Goal: Task Accomplishment & Management: Manage account settings

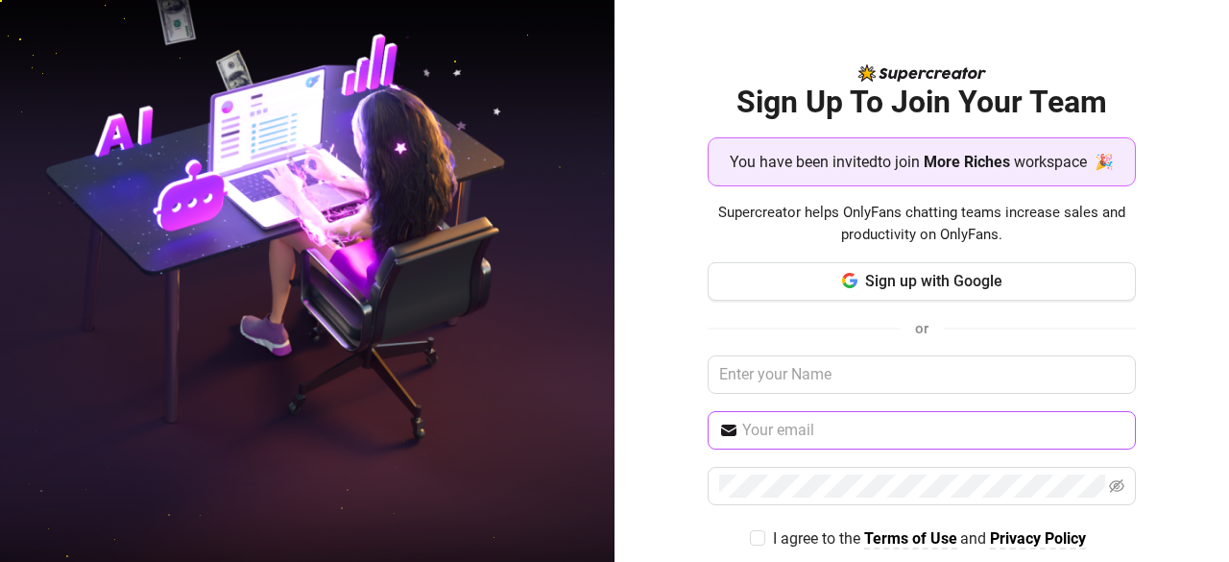
scroll to position [84, 0]
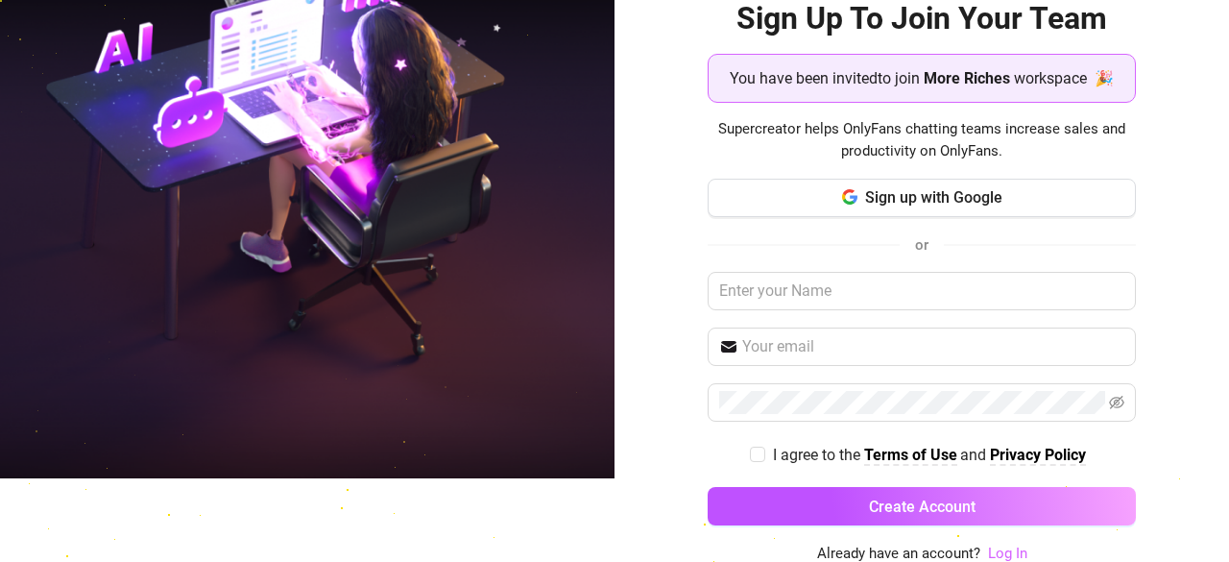
click at [996, 550] on link "Log In" at bounding box center [1007, 552] width 39 height 17
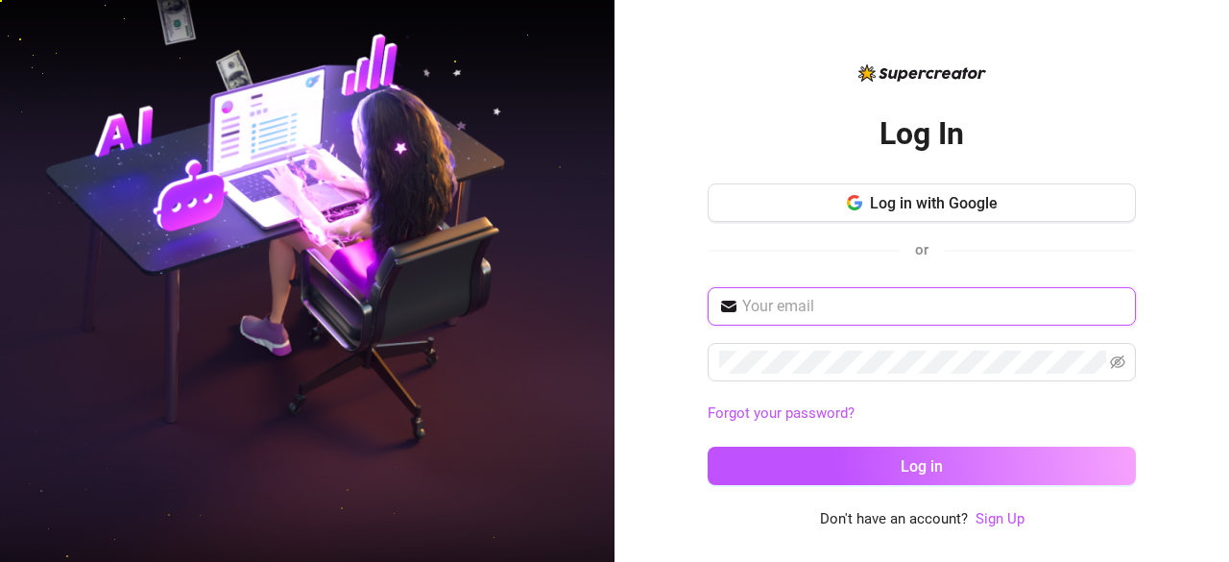
type input "nthnlgonzaga@gmail.com"
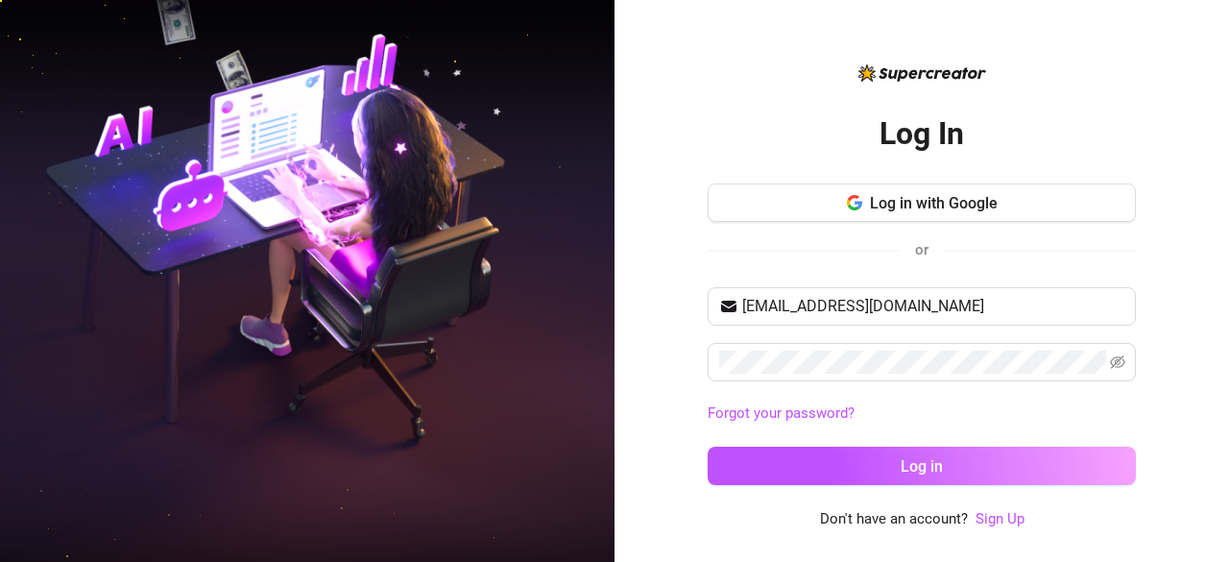
click at [864, 442] on div "nthnlgonzaga@gmail.com Forgot your password? Log in" at bounding box center [922, 394] width 428 height 215
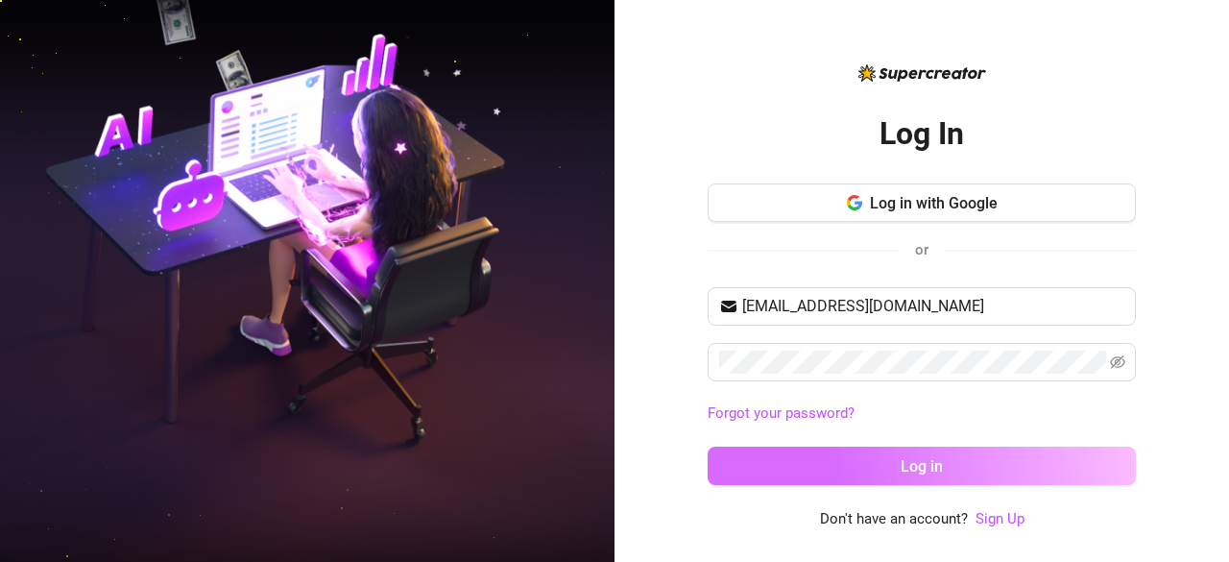
click at [865, 450] on button "Log in" at bounding box center [922, 465] width 428 height 38
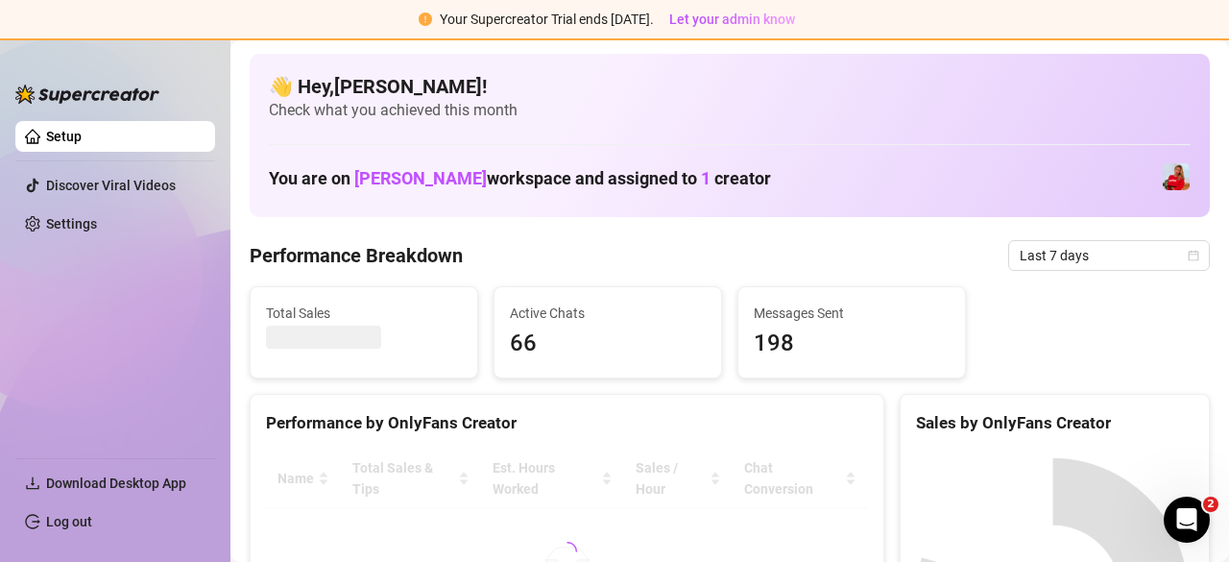
click at [862, 325] on span "198" at bounding box center [852, 343] width 196 height 36
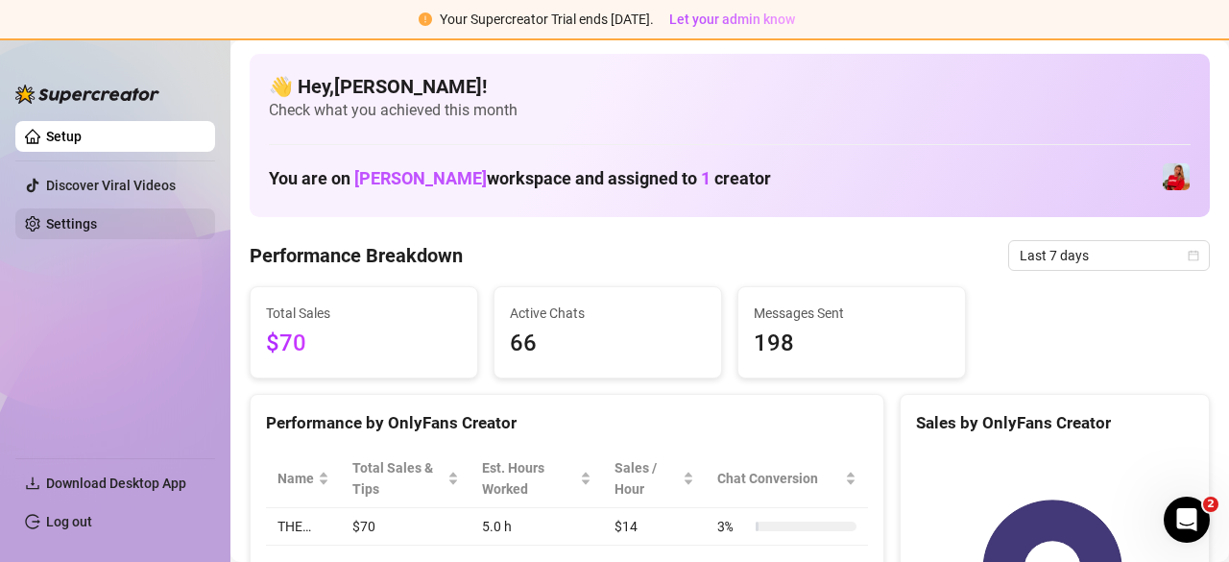
click at [97, 220] on link "Settings" at bounding box center [71, 223] width 51 height 15
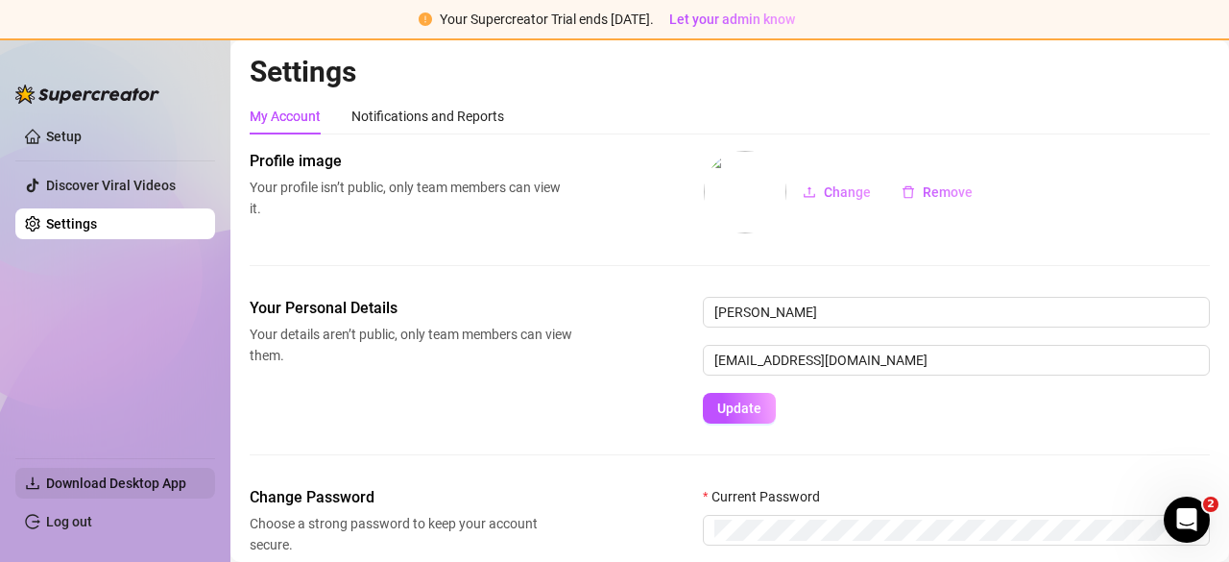
click at [145, 475] on span "Download Desktop App" at bounding box center [116, 482] width 140 height 15
click at [82, 139] on link "Setup" at bounding box center [64, 136] width 36 height 15
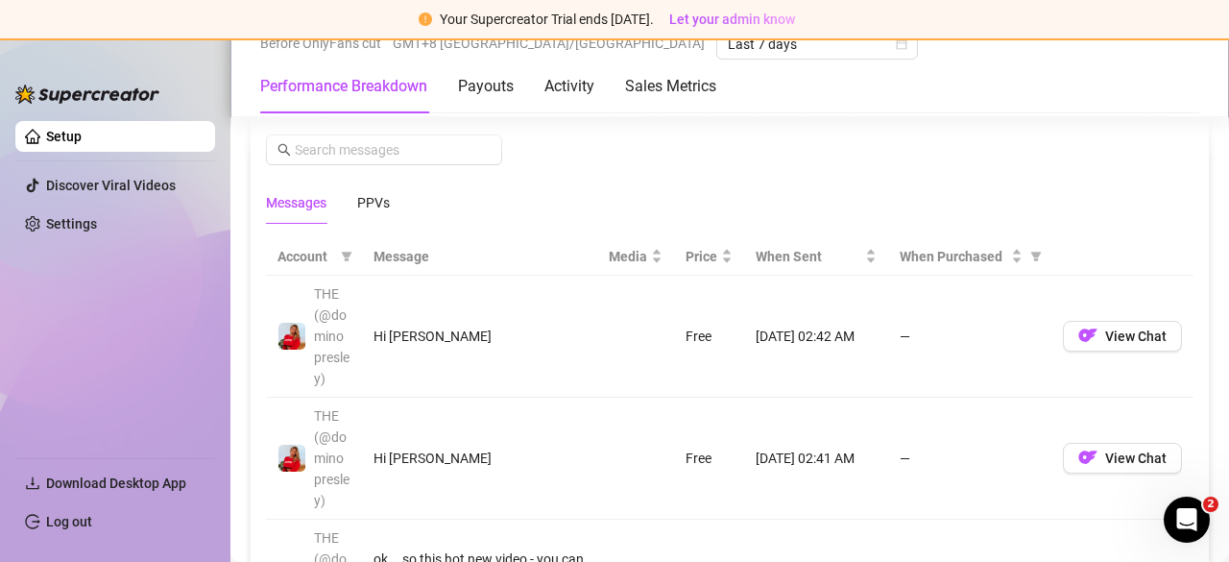
scroll to position [1795, 0]
click at [1087, 331] on button "View Chat" at bounding box center [1122, 335] width 119 height 31
click at [1086, 325] on button "View Chat" at bounding box center [1122, 335] width 119 height 31
click at [1142, 327] on span "View Chat" at bounding box center [1135, 334] width 61 height 15
